Goal: Information Seeking & Learning: Learn about a topic

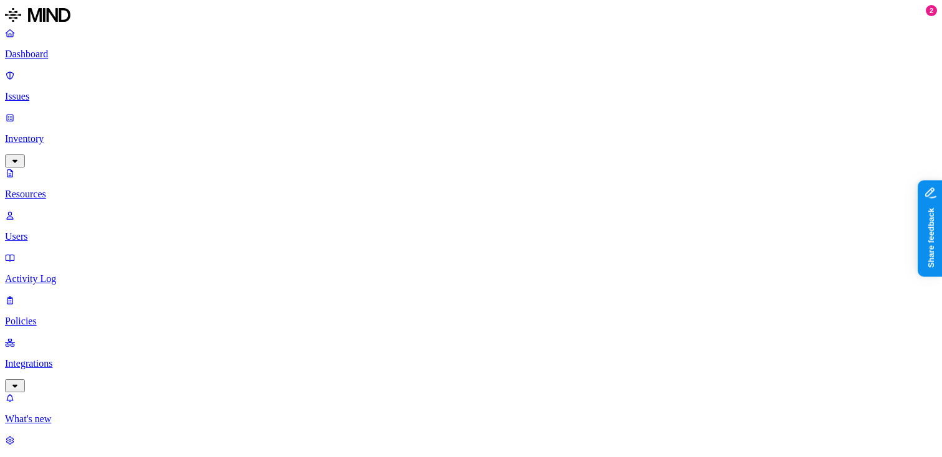
click at [64, 54] on p "Dashboard" at bounding box center [471, 54] width 932 height 11
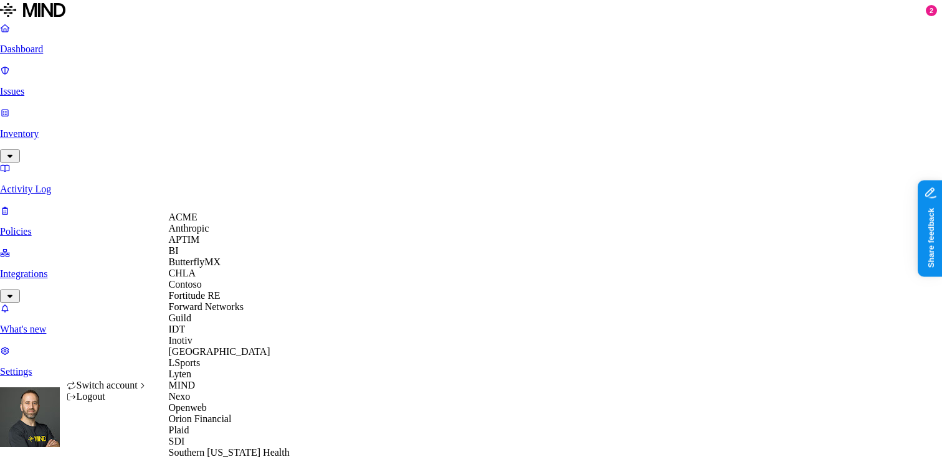
click at [211, 245] on div "APTIM" at bounding box center [229, 239] width 121 height 11
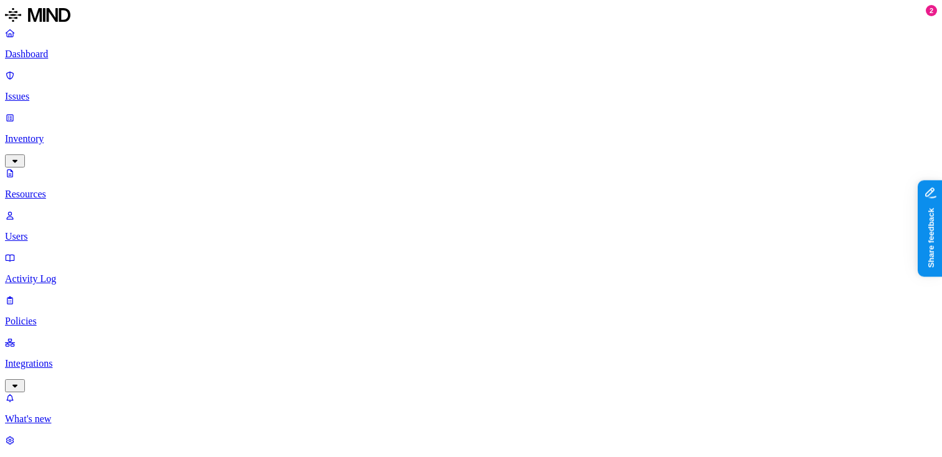
click at [741, 87] on div "Last 7 days" at bounding box center [801, 80] width 121 height 11
click at [80, 60] on p "Dashboard" at bounding box center [471, 54] width 932 height 11
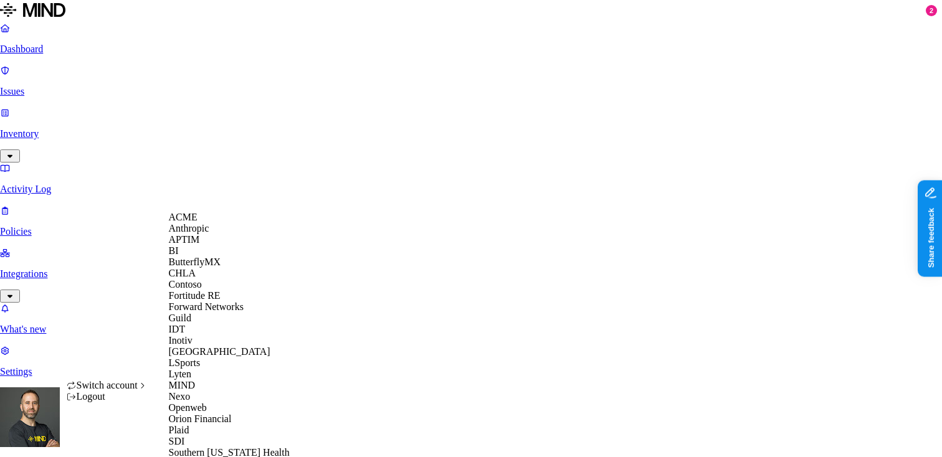
scroll to position [416, 0]
click at [218, 447] on span "Southern [US_STATE] Health" at bounding box center [229, 452] width 121 height 11
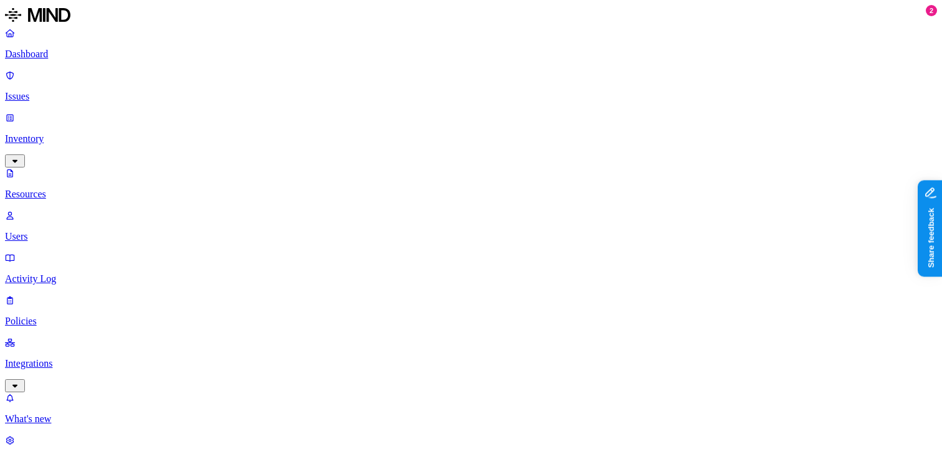
scroll to position [0, 0]
click at [67, 55] on p "Dashboard" at bounding box center [471, 54] width 932 height 11
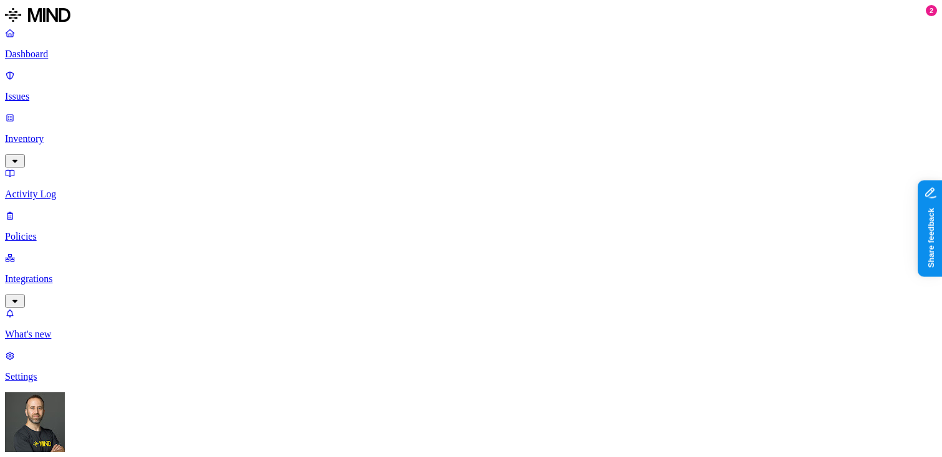
click at [54, 52] on p "Dashboard" at bounding box center [471, 54] width 932 height 11
